Goal: Transaction & Acquisition: Book appointment/travel/reservation

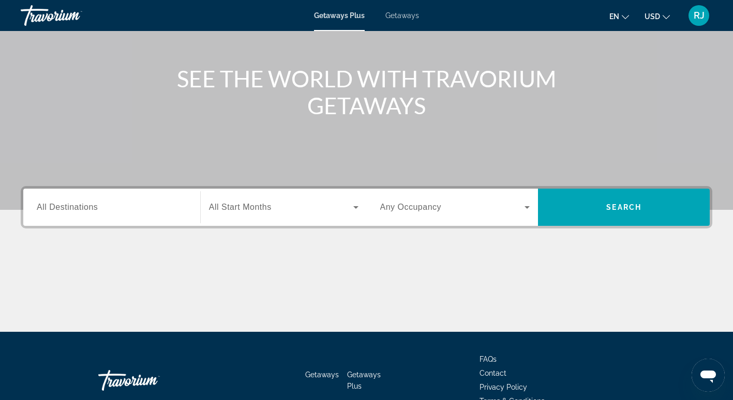
scroll to position [105, 0]
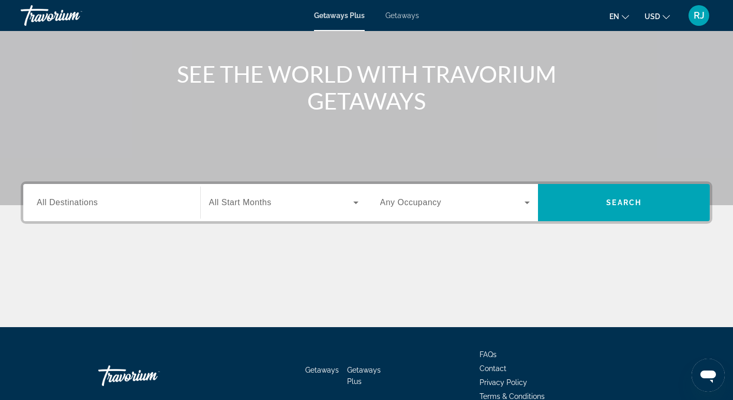
click at [64, 215] on div "Search widget" at bounding box center [112, 202] width 150 height 29
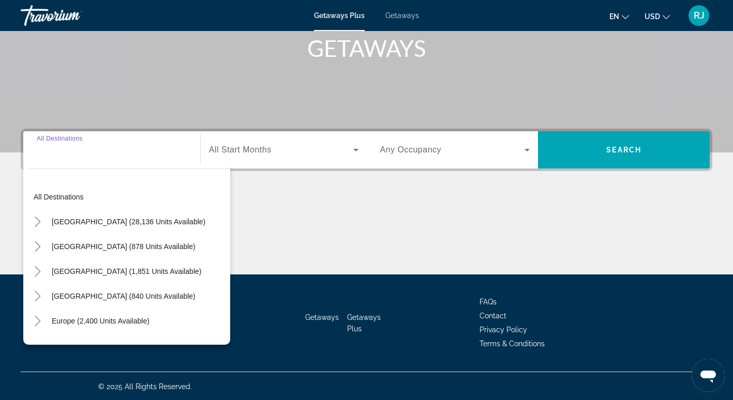
scroll to position [159, 0]
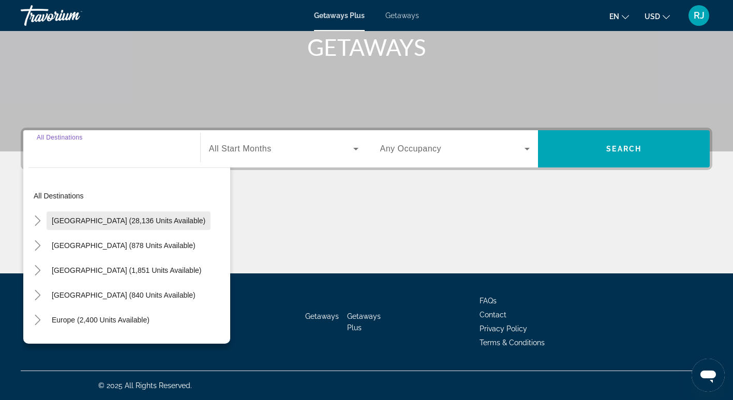
click at [73, 219] on span "[GEOGRAPHIC_DATA] (28,136 units available)" at bounding box center [129, 221] width 154 height 8
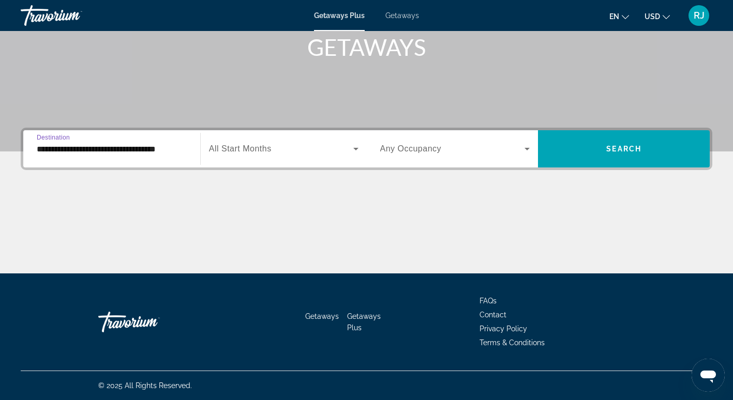
click at [252, 156] on div "Search widget" at bounding box center [284, 149] width 150 height 29
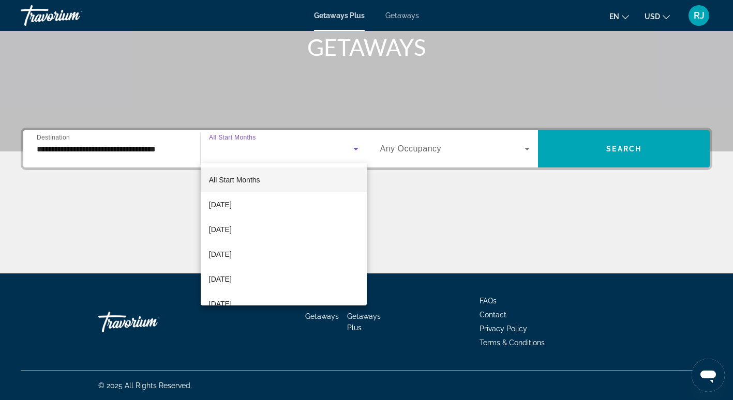
click at [71, 154] on div at bounding box center [366, 200] width 733 height 400
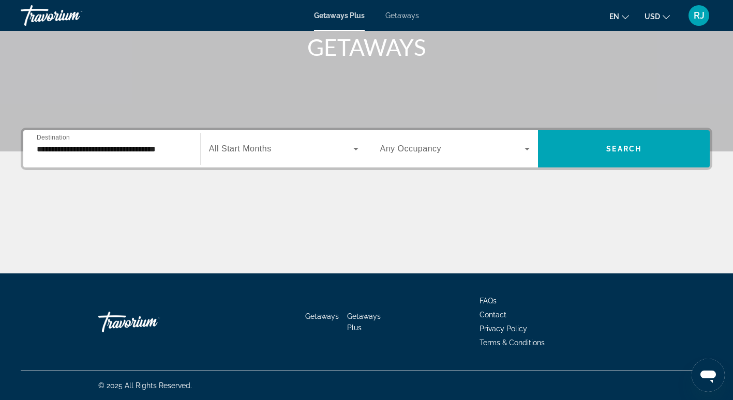
click at [121, 154] on input "**********" at bounding box center [112, 149] width 150 height 12
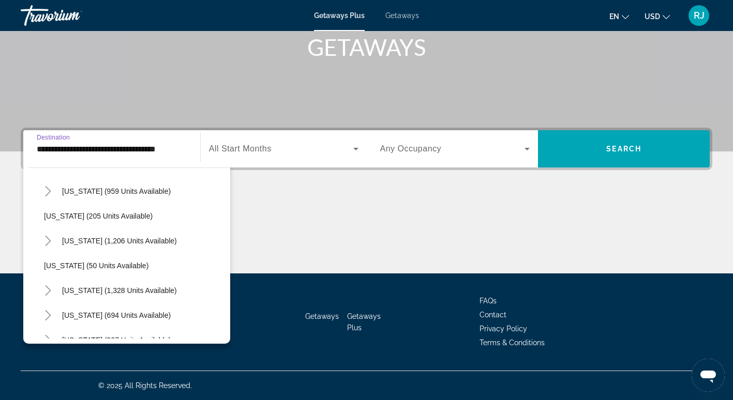
scroll to position [654, 0]
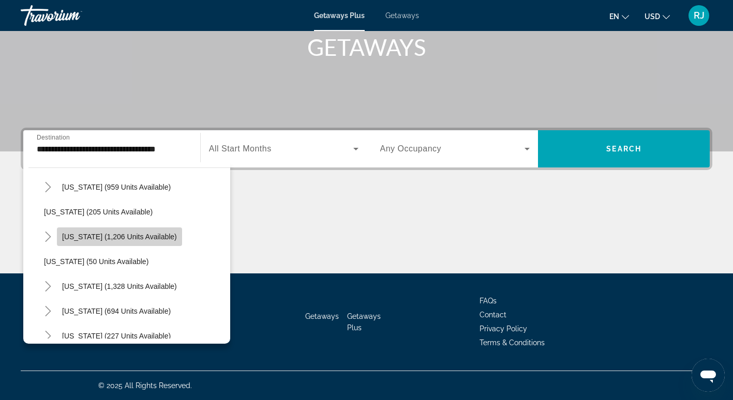
click at [102, 235] on span "[US_STATE] (1,206 units available)" at bounding box center [119, 237] width 115 height 8
type input "**********"
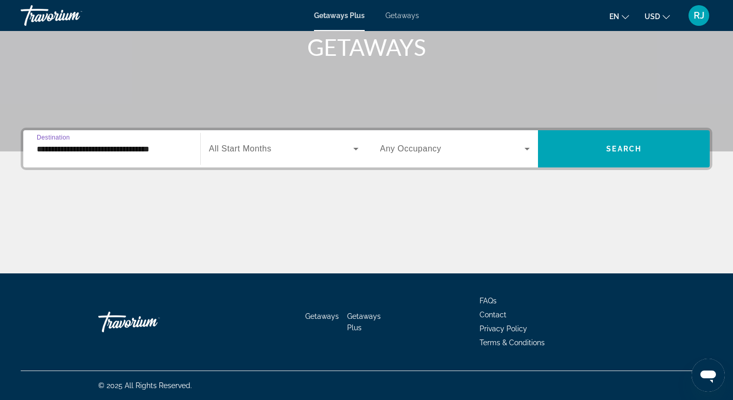
click at [352, 150] on icon "Search widget" at bounding box center [356, 149] width 12 height 12
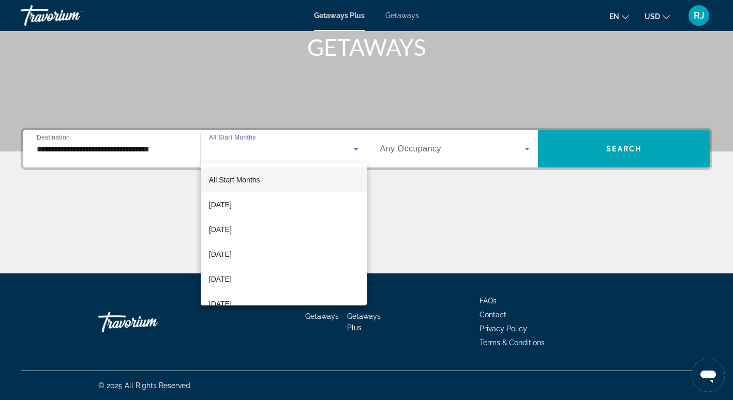
click at [352, 151] on div at bounding box center [366, 200] width 733 height 400
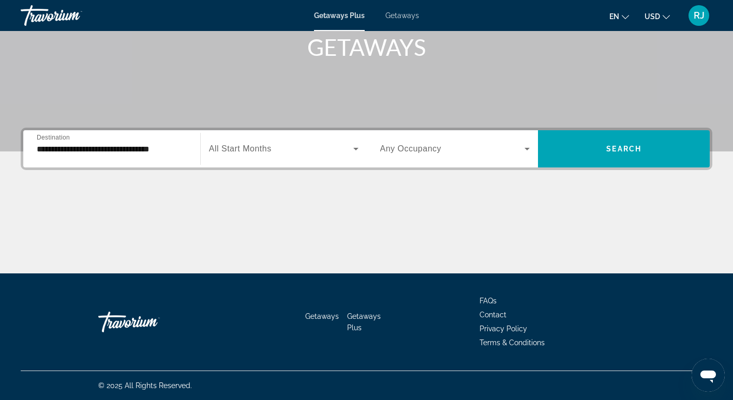
click at [434, 155] on div "Search widget" at bounding box center [455, 149] width 150 height 29
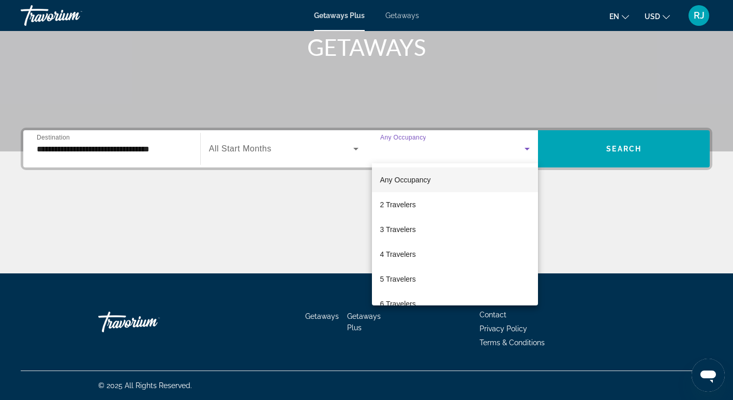
click at [571, 157] on div at bounding box center [366, 200] width 733 height 400
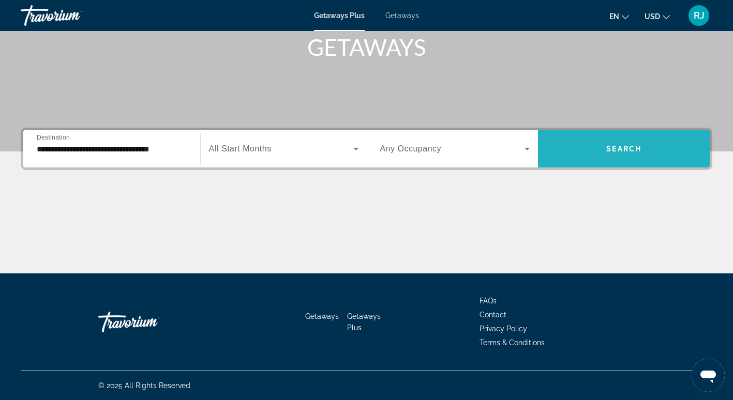
click at [600, 156] on span "Search widget" at bounding box center [624, 149] width 172 height 25
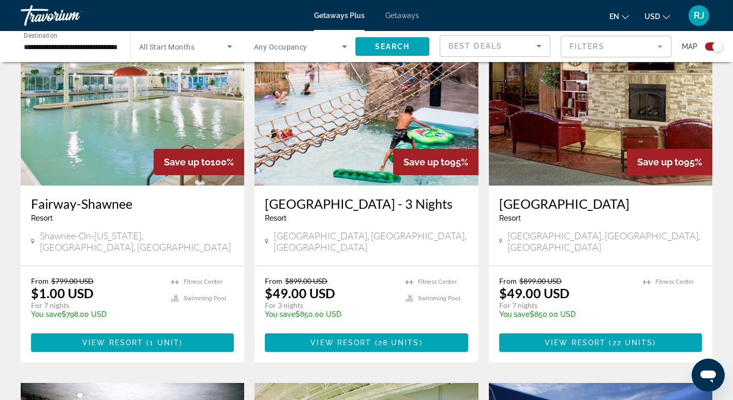
scroll to position [780, 0]
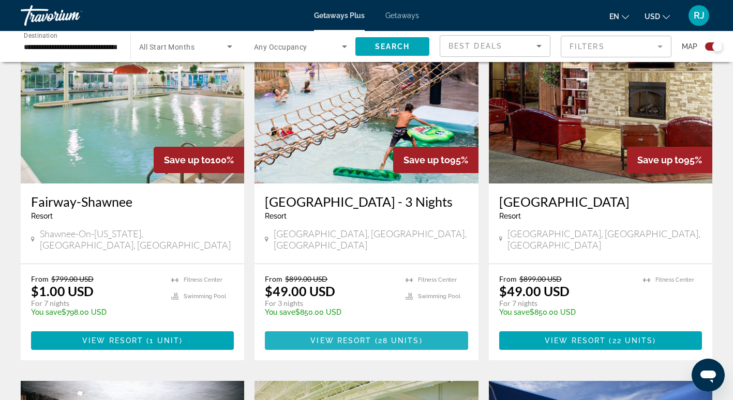
click at [362, 337] on span "View Resort" at bounding box center [340, 341] width 61 height 8
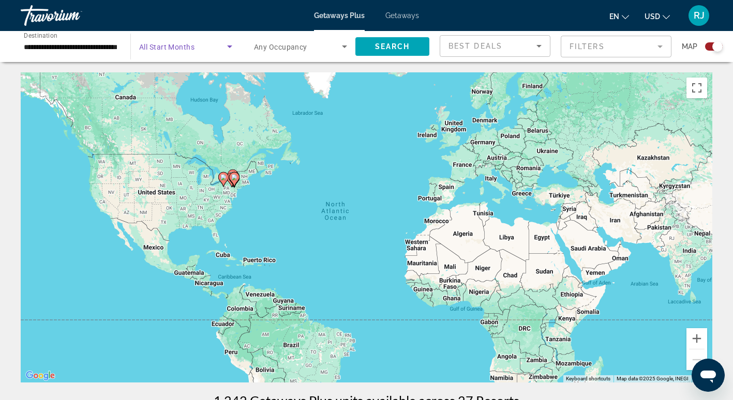
click at [228, 48] on icon "Search widget" at bounding box center [229, 46] width 12 height 12
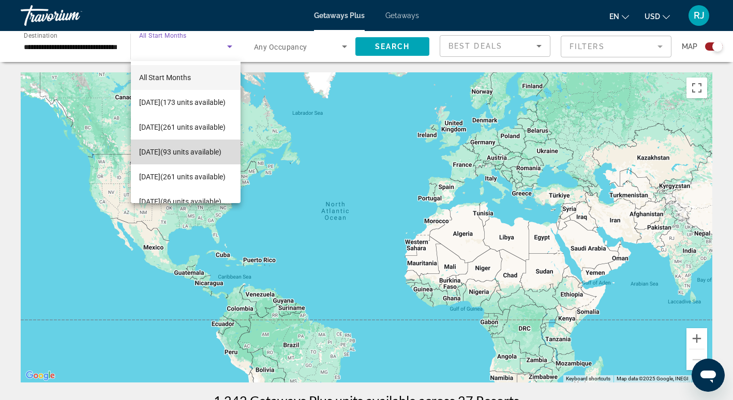
click at [189, 149] on span "[DATE] (93 units available)" at bounding box center [180, 152] width 82 height 12
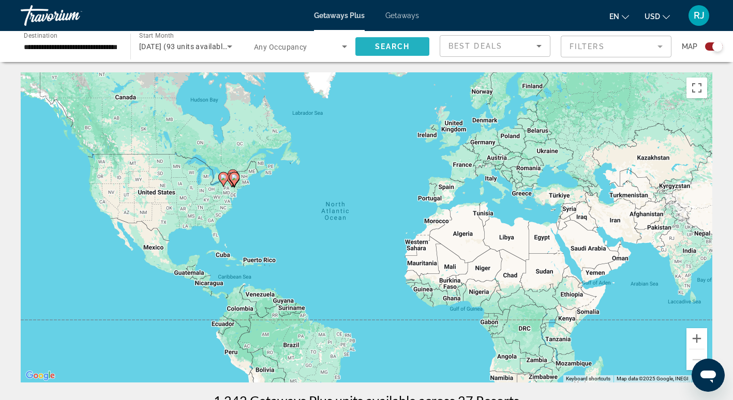
click at [402, 44] on span "Search" at bounding box center [392, 46] width 35 height 8
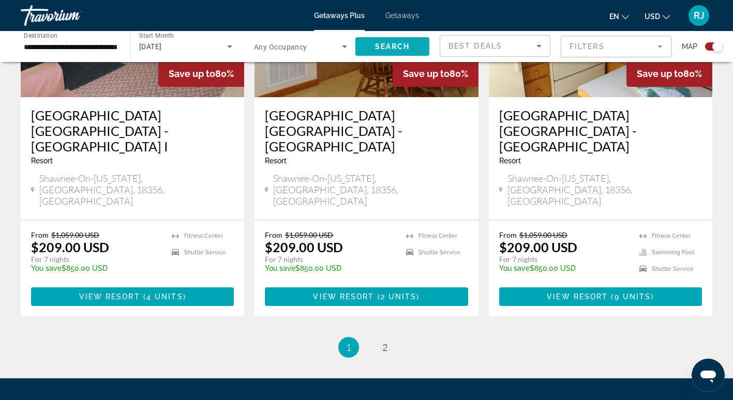
scroll to position [1656, 0]
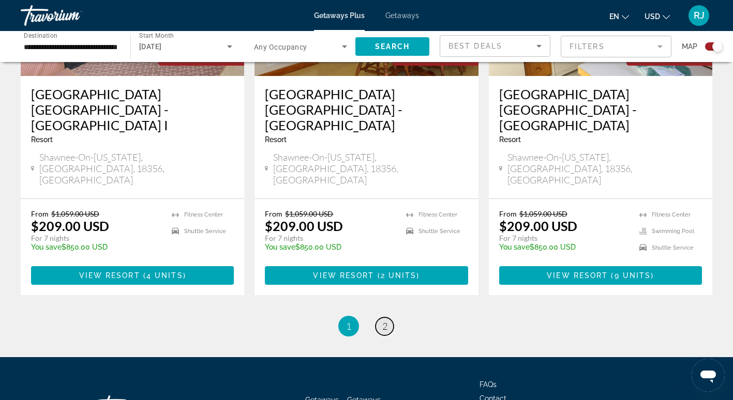
click at [387, 318] on link "page 2" at bounding box center [385, 327] width 18 height 18
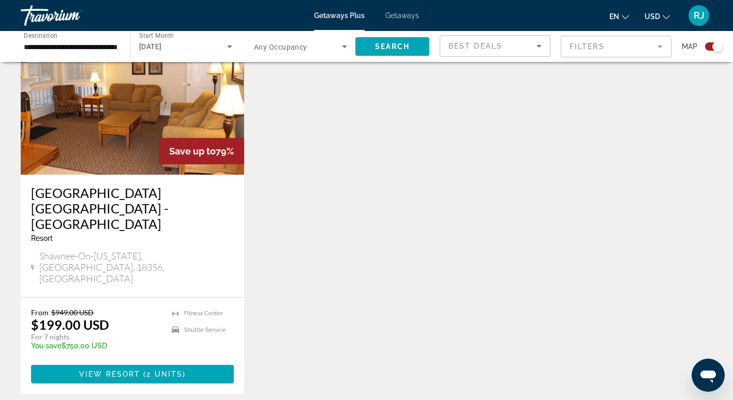
scroll to position [818, 0]
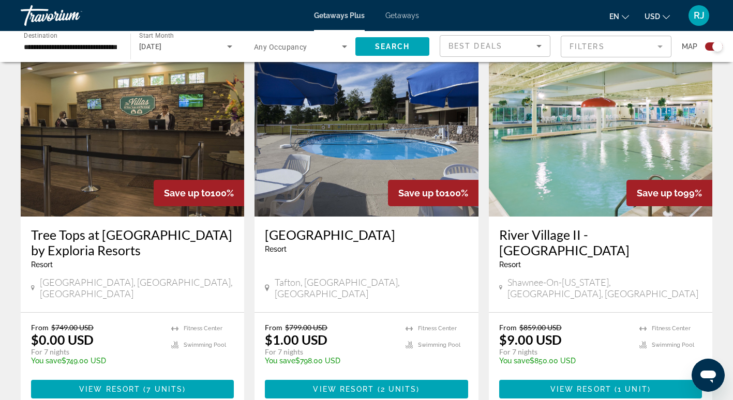
scroll to position [367, 0]
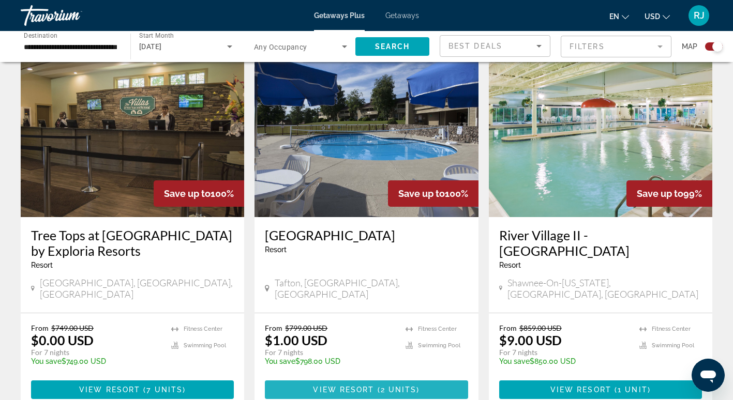
click at [342, 386] on span "View Resort" at bounding box center [343, 390] width 61 height 8
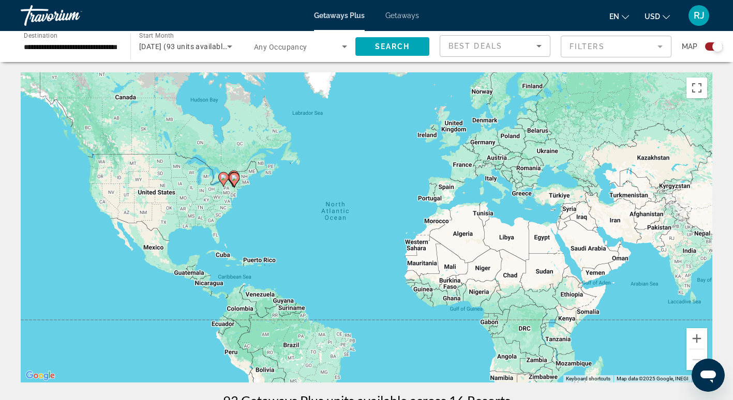
click at [232, 47] on icon "Search widget" at bounding box center [229, 46] width 12 height 12
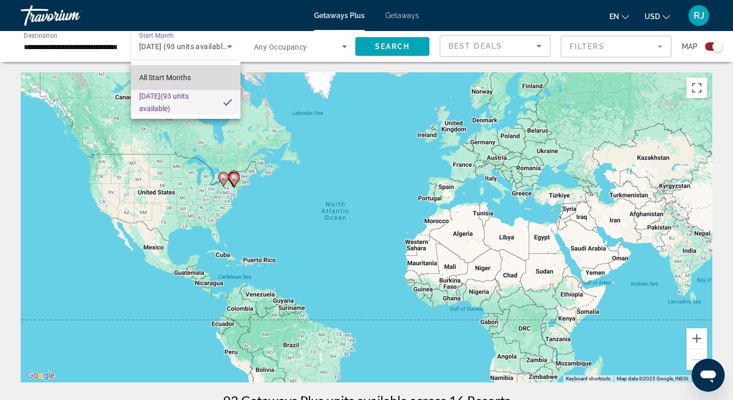
click at [205, 70] on mat-option "All Start Months" at bounding box center [186, 77] width 110 height 25
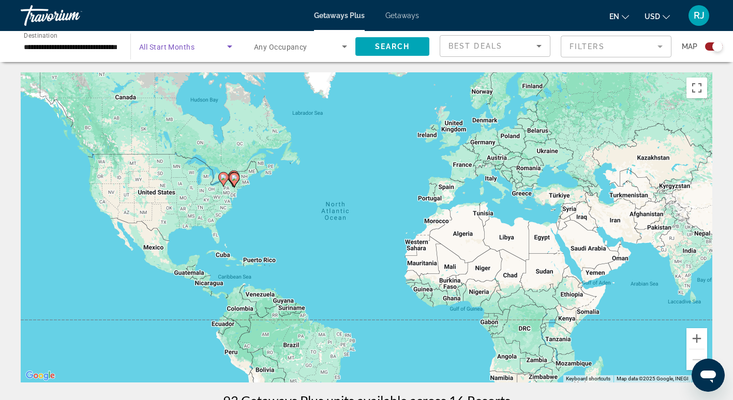
click at [229, 51] on icon "Search widget" at bounding box center [229, 46] width 12 height 12
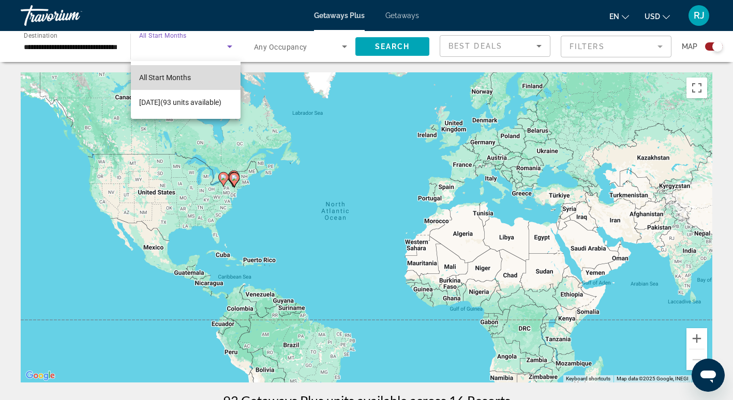
click at [184, 73] on span "All Start Months" at bounding box center [165, 77] width 52 height 8
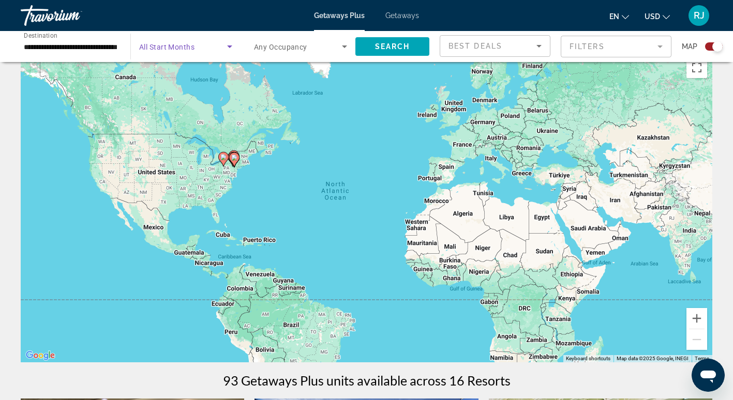
scroll to position [21, 0]
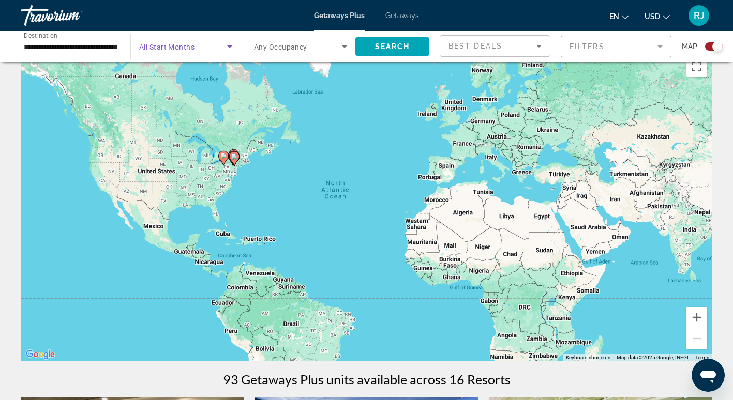
click at [190, 58] on div "Search widget" at bounding box center [185, 46] width 93 height 29
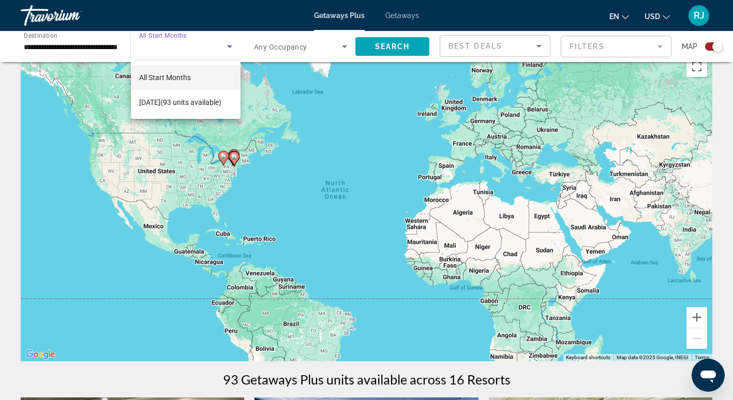
click at [191, 48] on div at bounding box center [366, 200] width 733 height 400
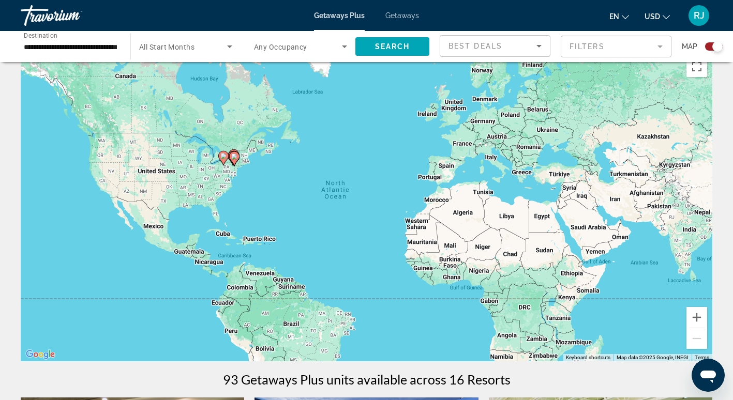
click at [191, 48] on span "All Start Months" at bounding box center [166, 47] width 55 height 8
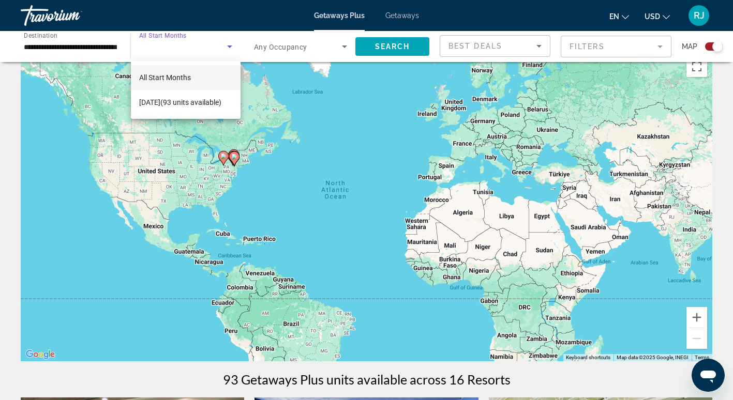
click at [229, 47] on div at bounding box center [366, 200] width 733 height 400
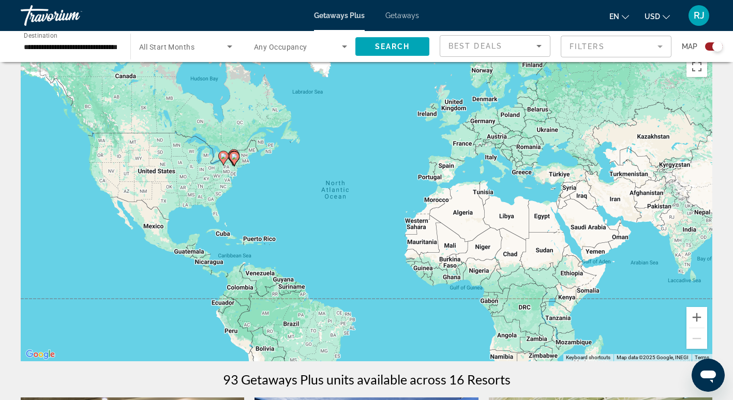
click at [173, 39] on div "Search widget" at bounding box center [185, 46] width 93 height 29
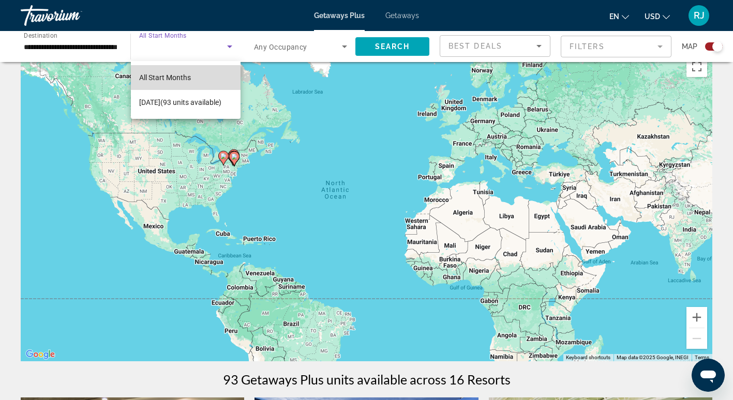
click at [178, 79] on span "All Start Months" at bounding box center [165, 77] width 52 height 8
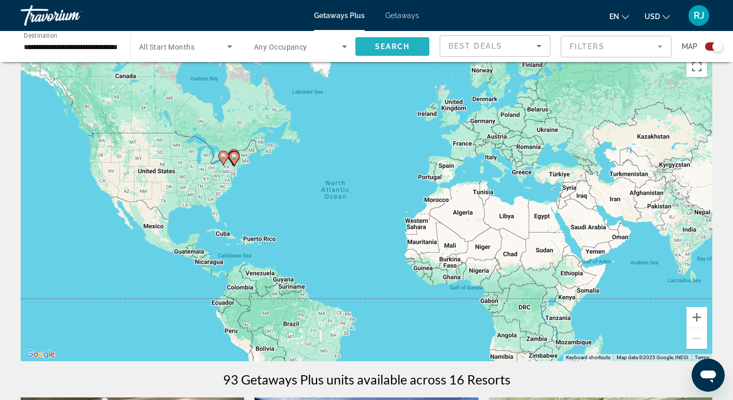
click at [375, 51] on span "Search widget" at bounding box center [392, 46] width 74 height 25
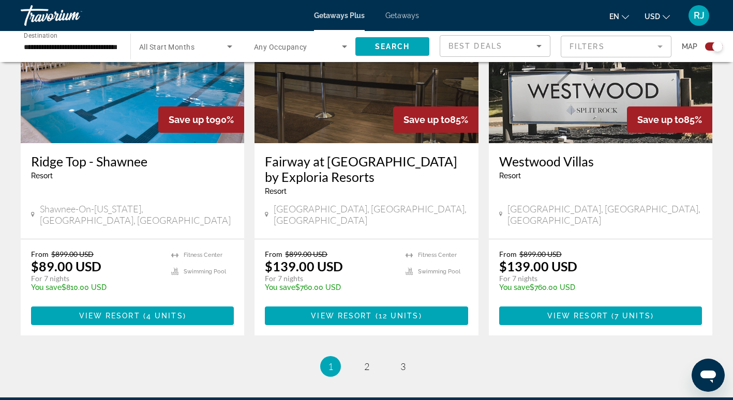
scroll to position [1558, 0]
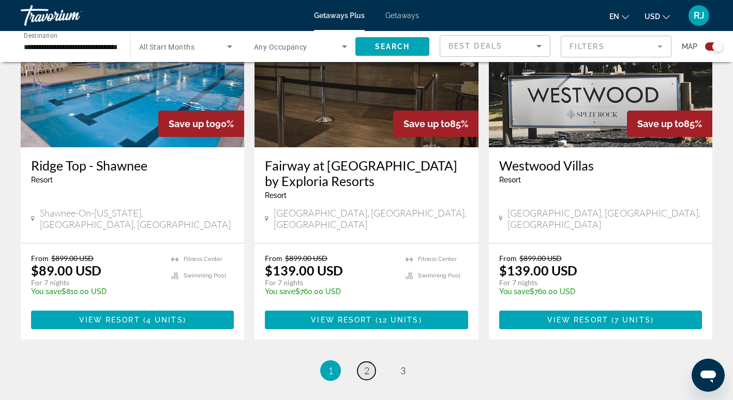
click at [371, 362] on link "page 2" at bounding box center [366, 371] width 18 height 18
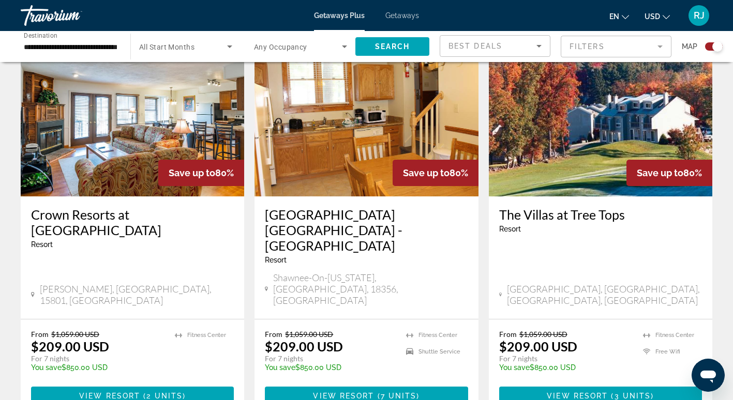
scroll to position [1579, 0]
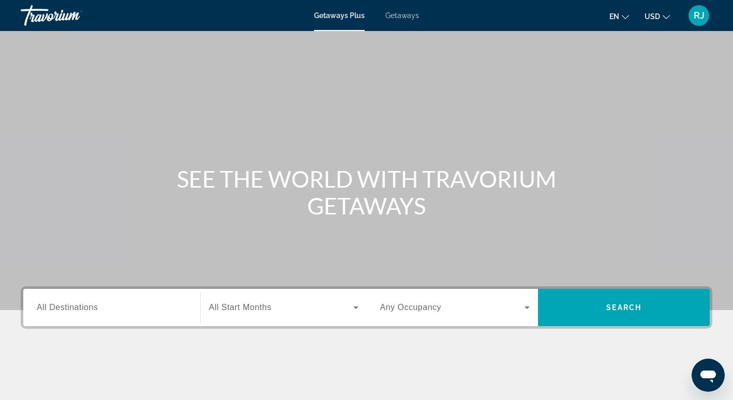
click at [76, 306] on span "All Destinations" at bounding box center [67, 307] width 61 height 9
click at [76, 306] on input "Destination All Destinations" at bounding box center [112, 308] width 150 height 12
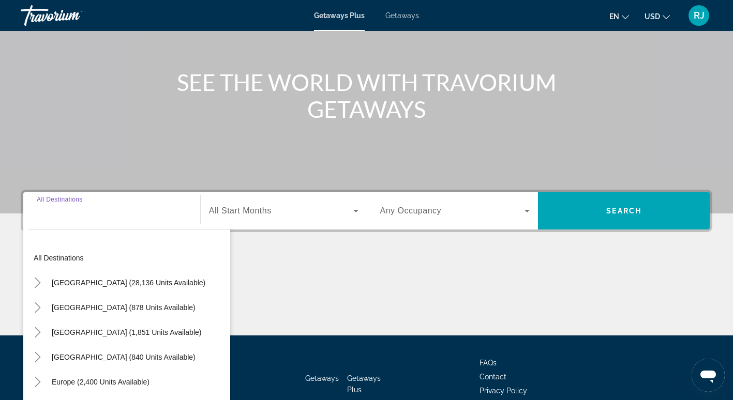
scroll to position [159, 0]
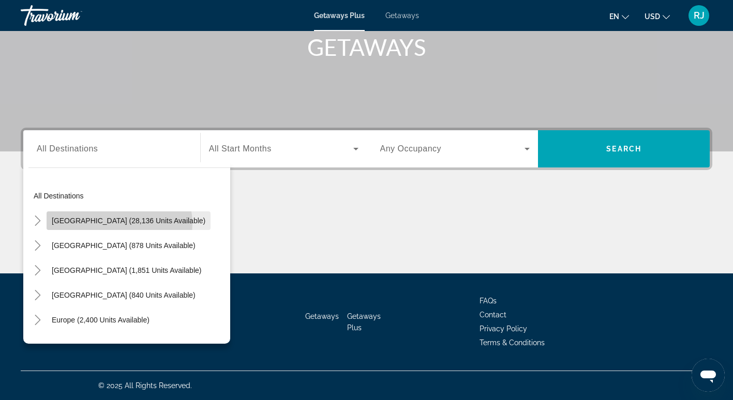
click at [119, 223] on span "[GEOGRAPHIC_DATA] (28,136 units available)" at bounding box center [129, 221] width 154 height 8
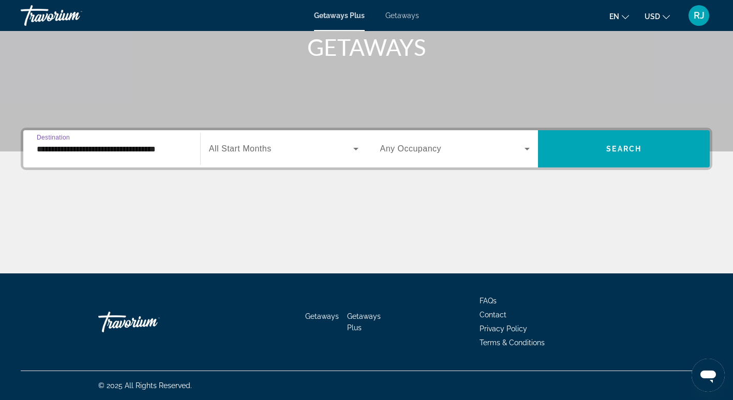
click at [129, 148] on input "**********" at bounding box center [112, 149] width 150 height 12
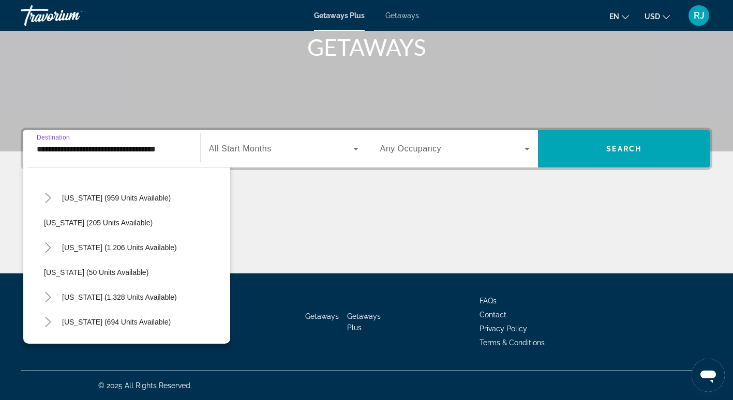
scroll to position [644, 0]
click at [115, 249] on span "[US_STATE] (1,206 units available)" at bounding box center [119, 247] width 115 height 8
type input "**********"
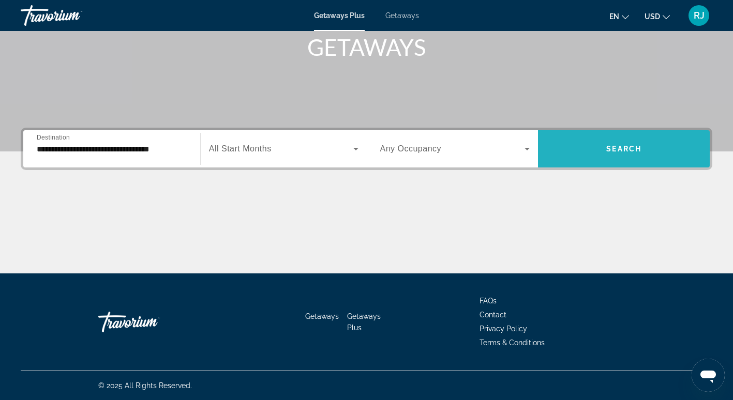
click at [608, 144] on span "Search widget" at bounding box center [624, 149] width 172 height 25
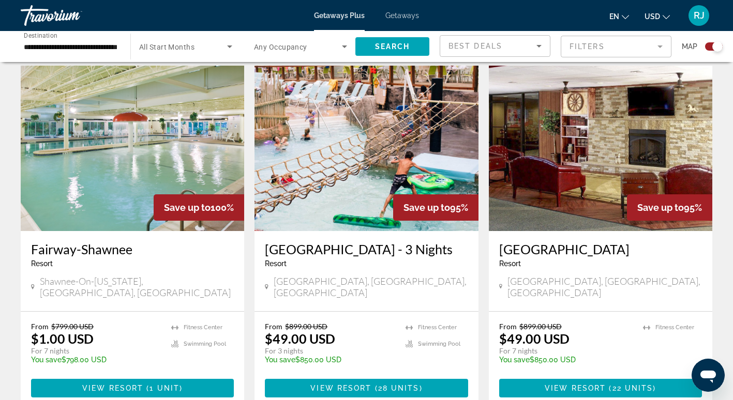
scroll to position [733, 0]
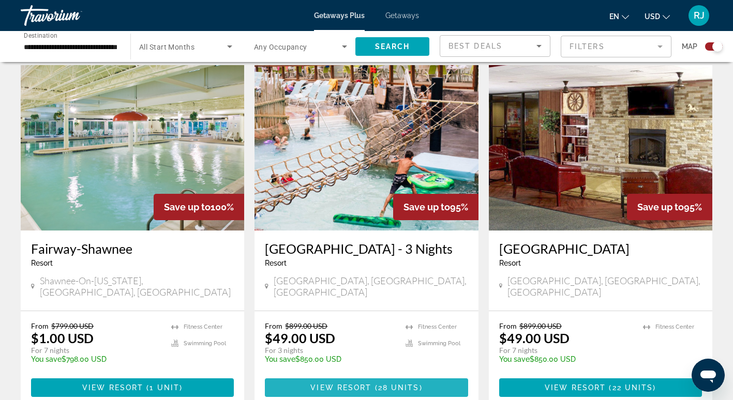
click at [378, 384] on span "28 units" at bounding box center [398, 388] width 41 height 8
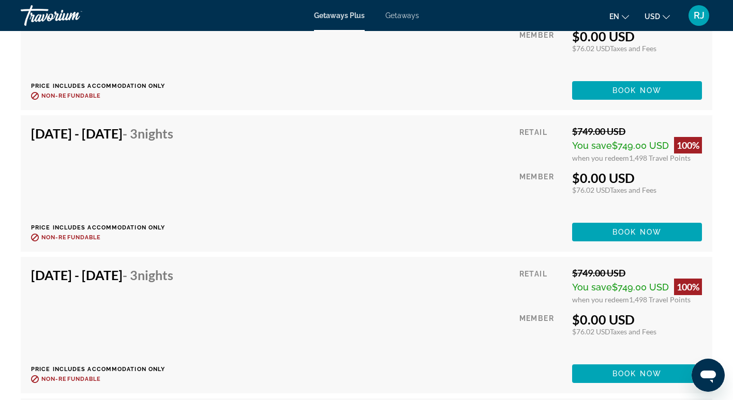
scroll to position [2647, 0]
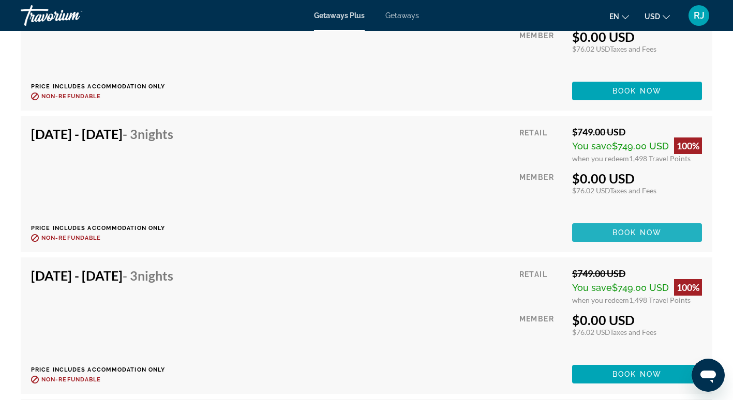
click at [636, 232] on span "Book now" at bounding box center [637, 233] width 49 height 8
